Goal: Task Accomplishment & Management: Manage account settings

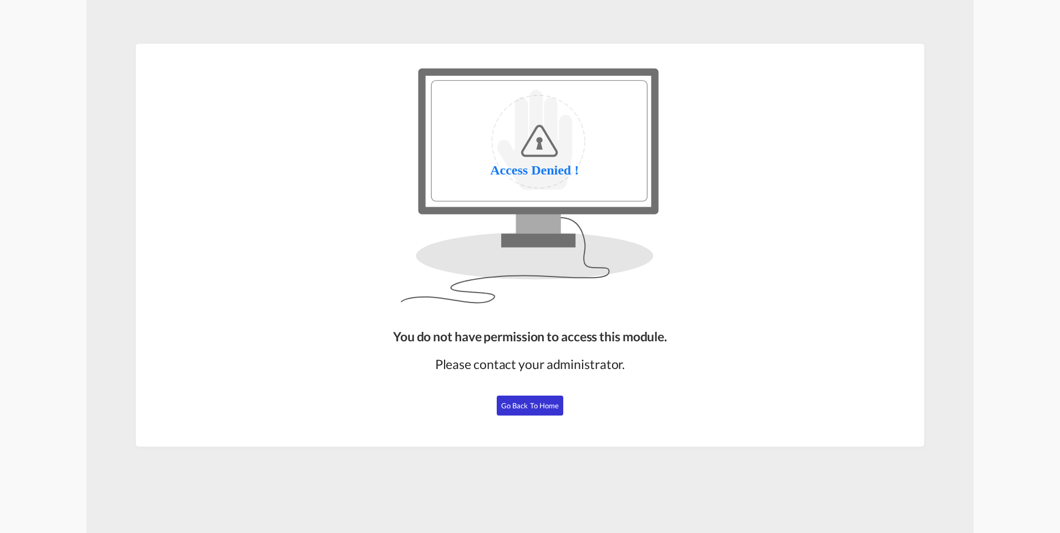
click at [526, 409] on span "Go Back to Home" at bounding box center [530, 405] width 58 height 9
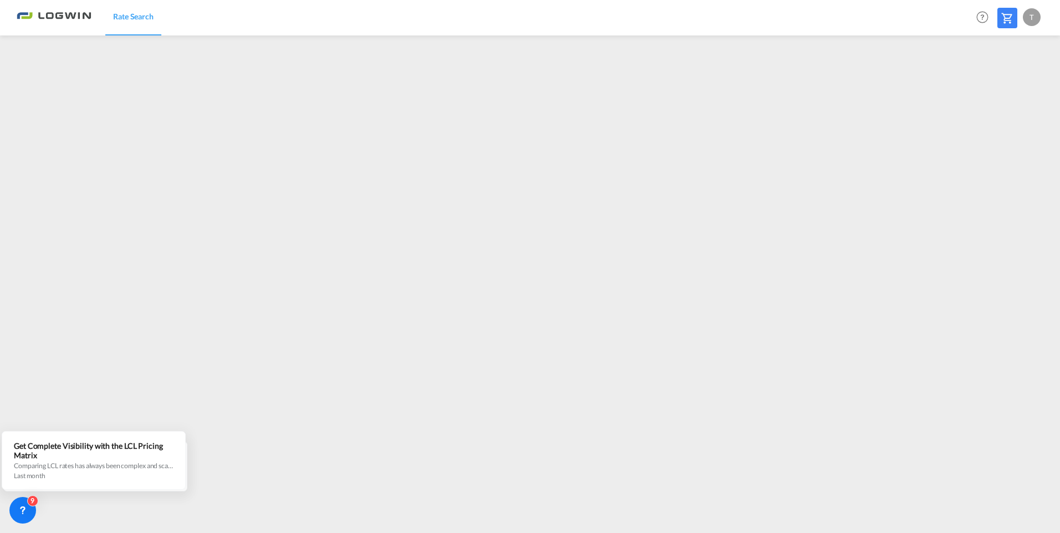
click at [1029, 17] on div "T" at bounding box center [1032, 17] width 18 height 18
click at [1007, 86] on button "Logout" at bounding box center [1019, 85] width 72 height 22
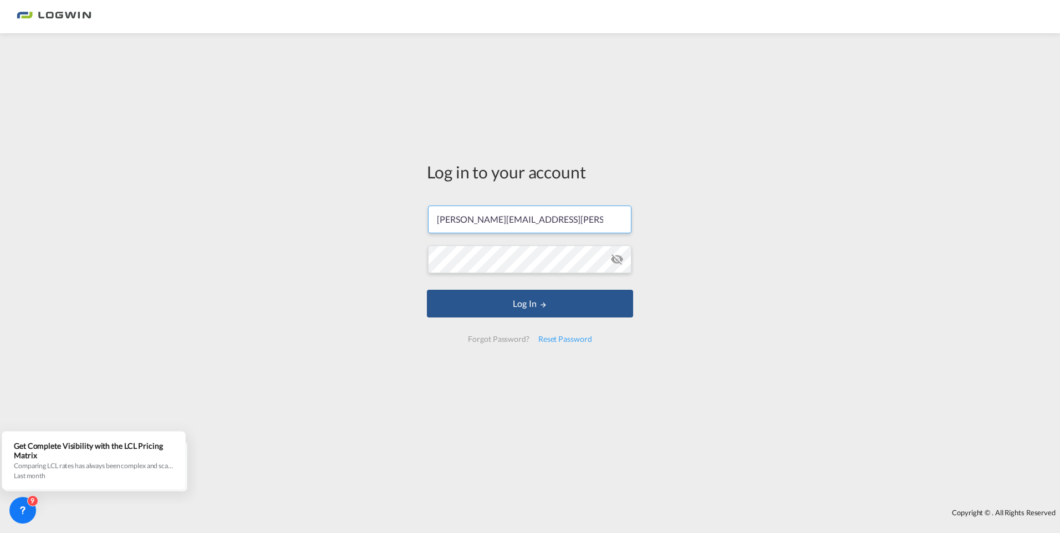
drag, startPoint x: 605, startPoint y: 217, endPoint x: 355, endPoint y: 213, distance: 250.6
click at [355, 213] on div "Log in to your account tamara.schaffner@LOGWIN-LOGISTICS.COM Log In Forgot Pass…" at bounding box center [530, 271] width 1060 height 465
click at [496, 340] on div "Forgot Password?" at bounding box center [498, 339] width 70 height 20
click at [498, 344] on div "Forgot Password?" at bounding box center [498, 339] width 70 height 20
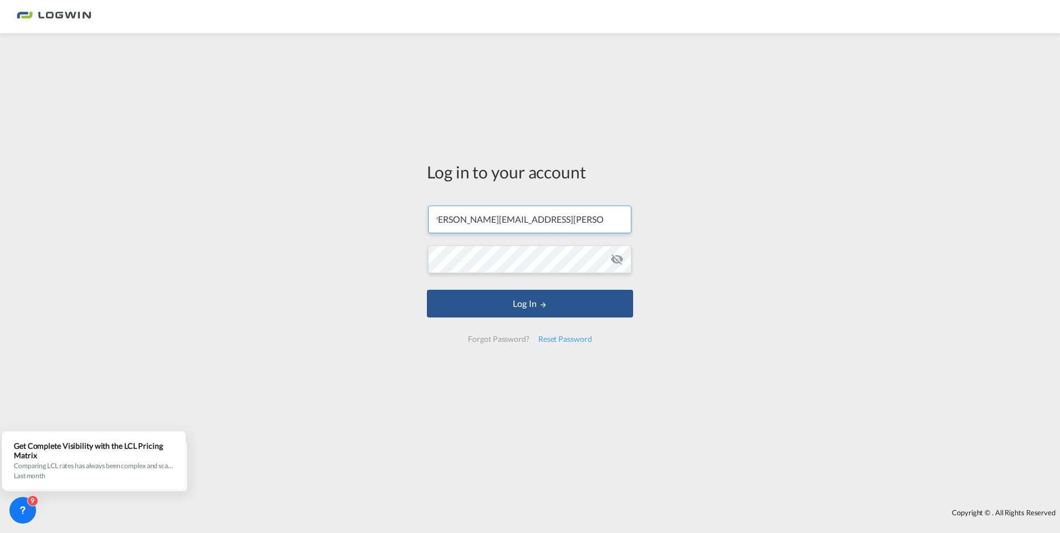
drag, startPoint x: 607, startPoint y: 225, endPoint x: 435, endPoint y: 218, distance: 172.5
click at [435, 218] on input "[PERSON_NAME][EMAIL_ADDRESS][PERSON_NAME][DOMAIN_NAME]" at bounding box center [529, 220] width 203 height 28
type input "M"
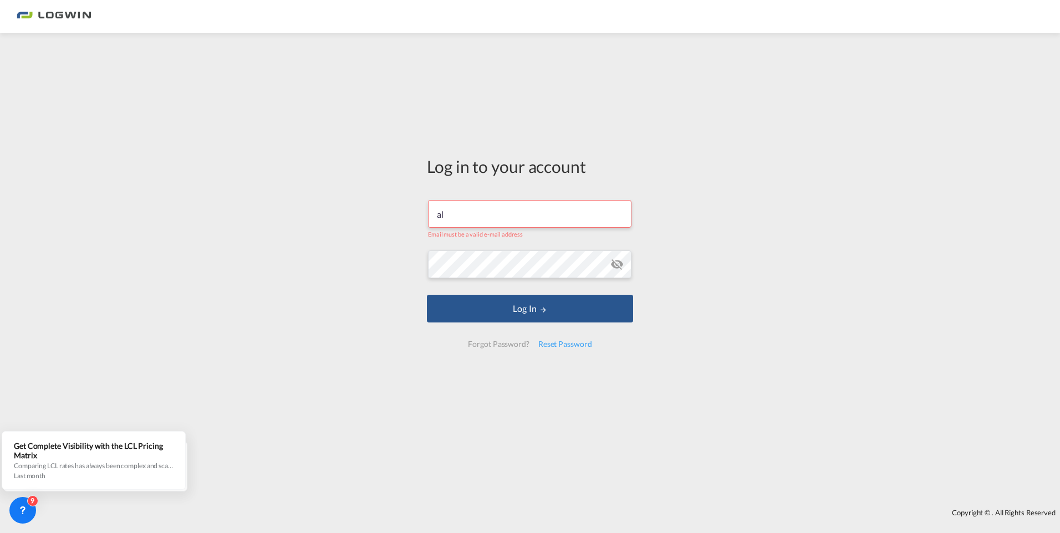
type input "a"
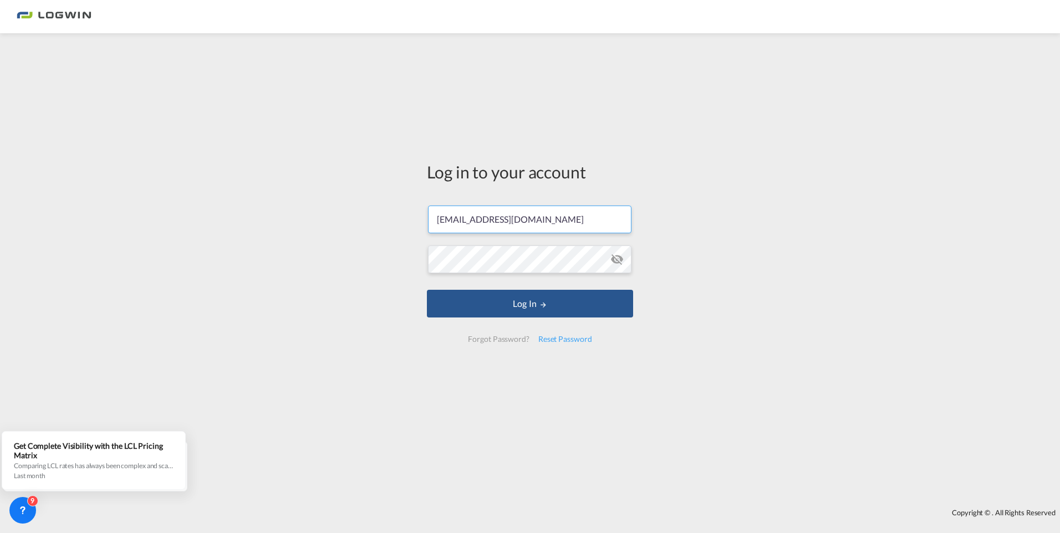
type input "[EMAIL_ADDRESS][DOMAIN_NAME]"
click at [427, 290] on button "Log In" at bounding box center [530, 304] width 206 height 28
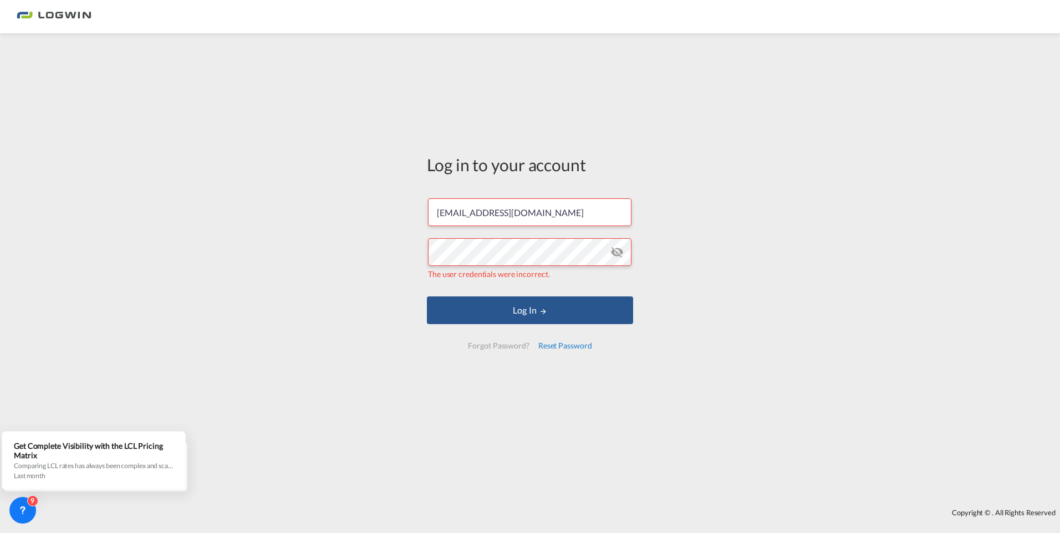
click at [565, 344] on div "Reset Password" at bounding box center [565, 346] width 63 height 20
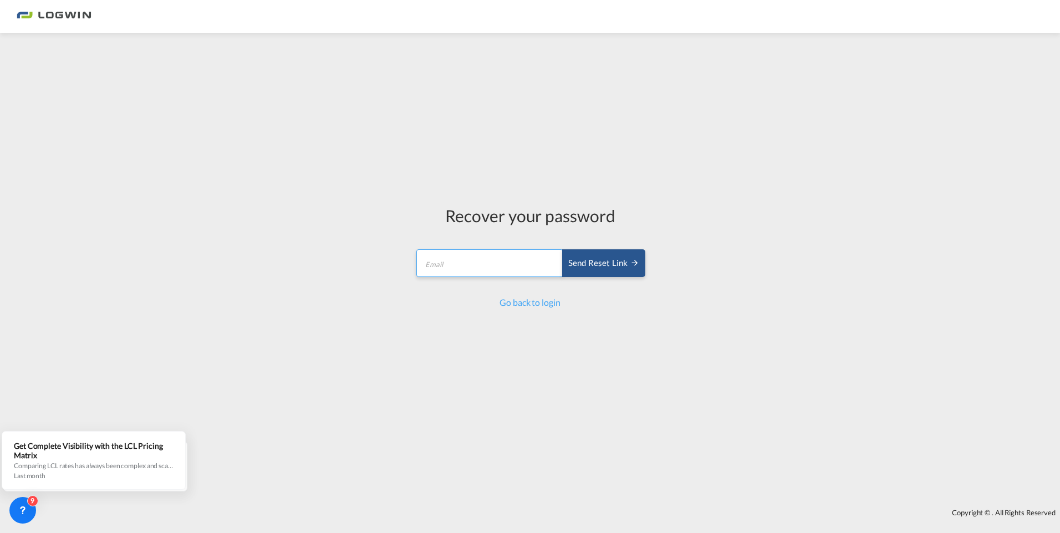
click at [455, 261] on input "email" at bounding box center [489, 263] width 147 height 28
type input "[EMAIL_ADDRESS][DOMAIN_NAME]"
click at [588, 269] on div "Send reset link" at bounding box center [603, 263] width 71 height 13
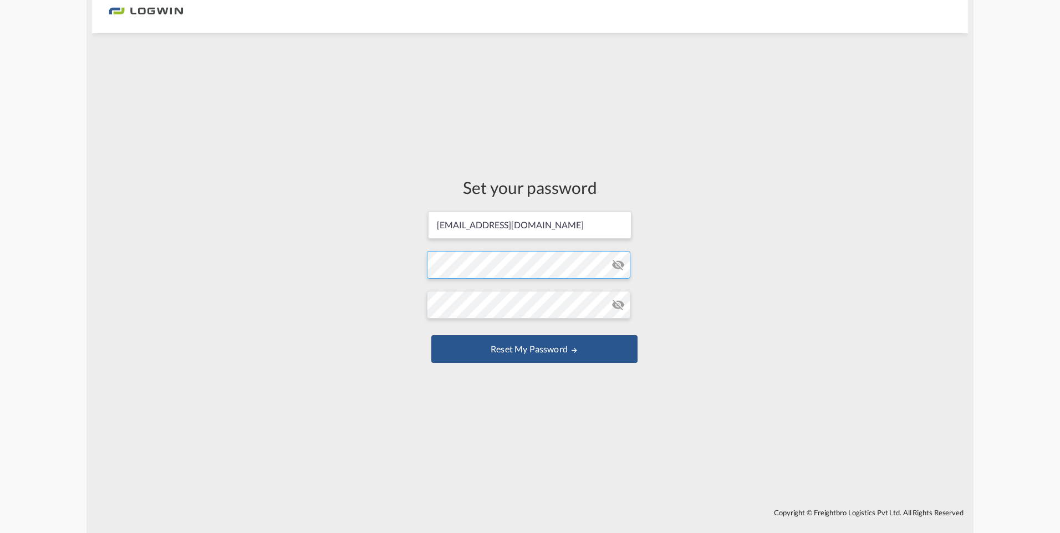
click at [458, 266] on form "[EMAIL_ADDRESS][DOMAIN_NAME] Password must contain the following: A special cha…" at bounding box center [530, 288] width 206 height 156
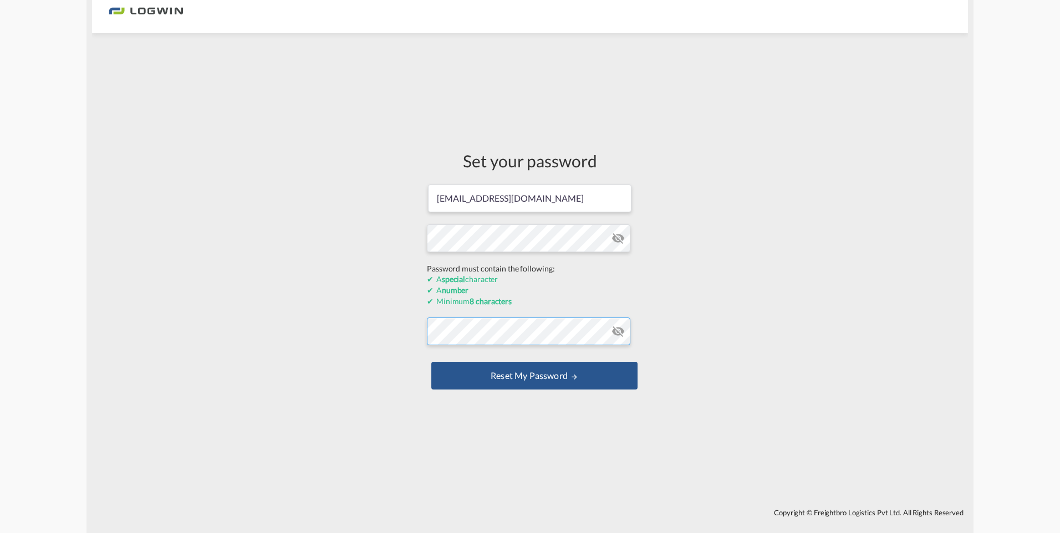
click at [446, 330] on form "[EMAIL_ADDRESS][DOMAIN_NAME] Password must contain the following: A special cha…" at bounding box center [530, 288] width 206 height 210
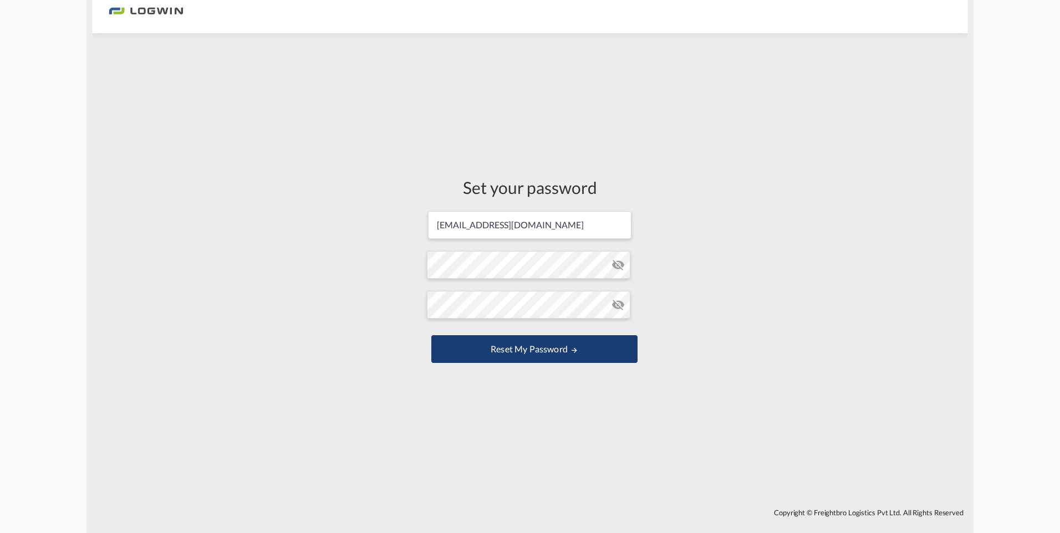
click at [445, 346] on button "Reset my password" at bounding box center [534, 349] width 206 height 28
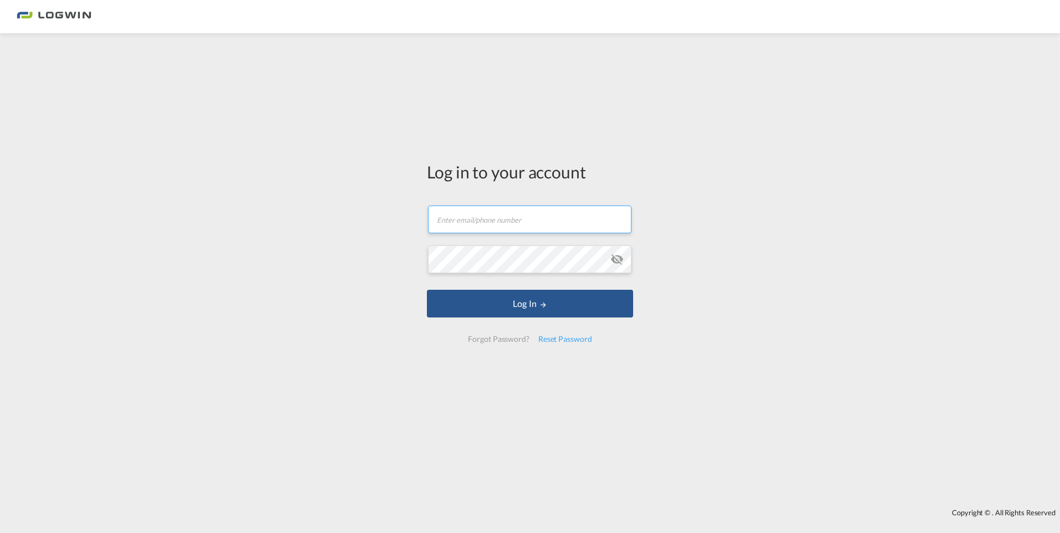
type input "[PERSON_NAME][EMAIL_ADDRESS][PERSON_NAME][DOMAIN_NAME]"
click at [614, 258] on md-icon "icon-eye-off" at bounding box center [616, 259] width 13 height 13
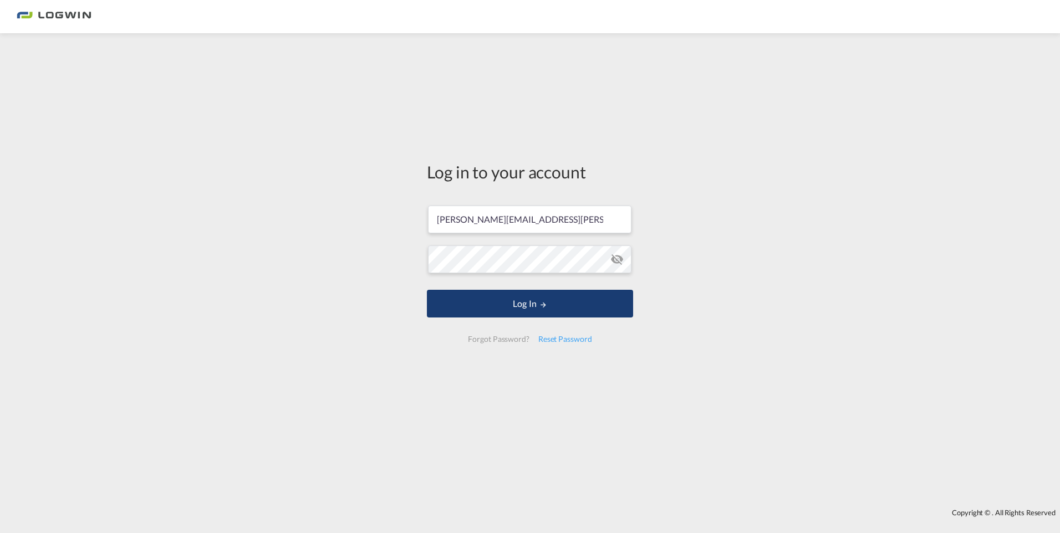
click at [522, 305] on button "Log In" at bounding box center [530, 304] width 206 height 28
